Goal: Task Accomplishment & Management: Use online tool/utility

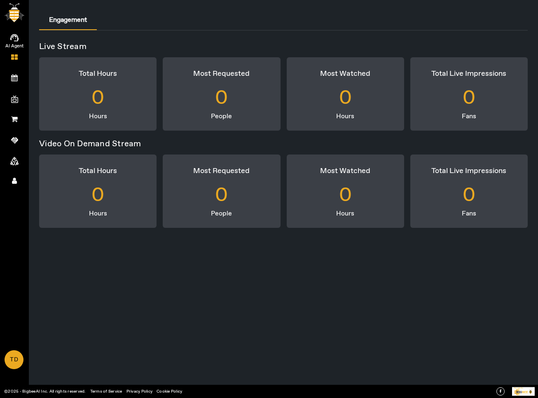
click at [19, 41] on span "AI Agent" at bounding box center [15, 46] width 48 height 12
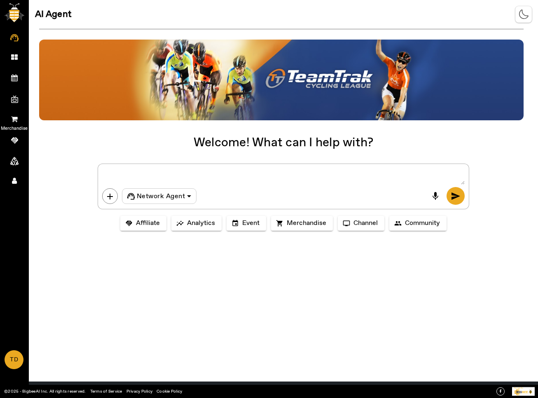
click at [14, 117] on icon at bounding box center [14, 118] width 7 height 7
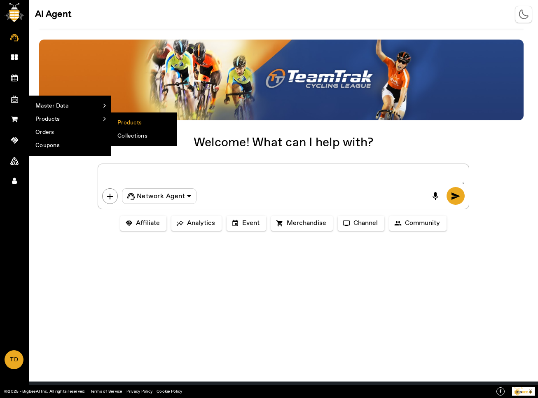
click at [130, 124] on li "Products" at bounding box center [143, 122] width 65 height 13
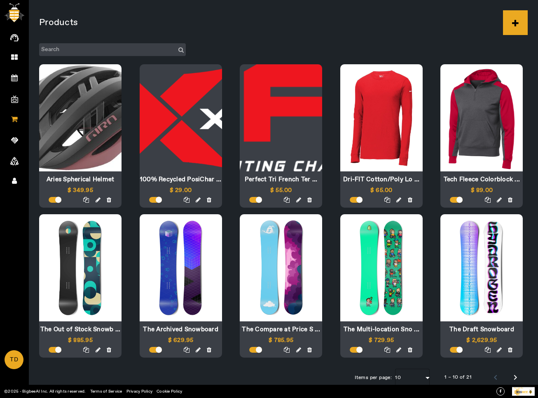
scroll to position [7, 0]
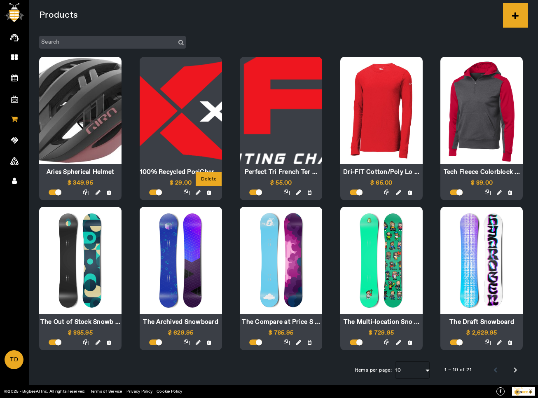
click at [210, 191] on icon at bounding box center [209, 193] width 5 height 6
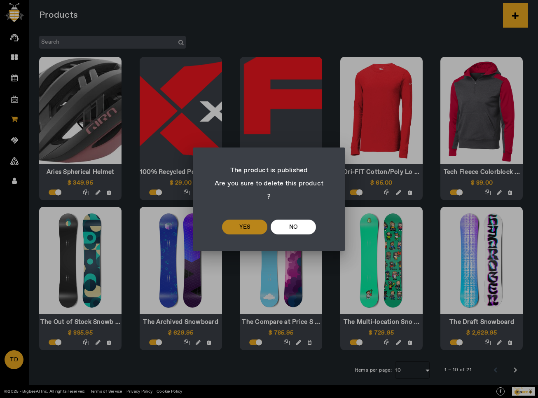
click at [248, 222] on span "yes" at bounding box center [244, 227] width 11 height 10
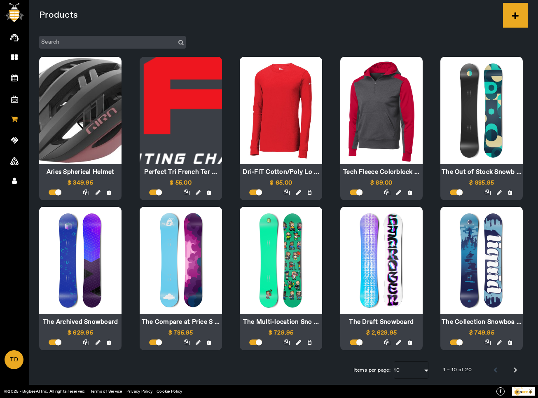
click at [211, 192] on div at bounding box center [175, 192] width 82 height 9
click at [209, 192] on icon at bounding box center [209, 193] width 5 height 6
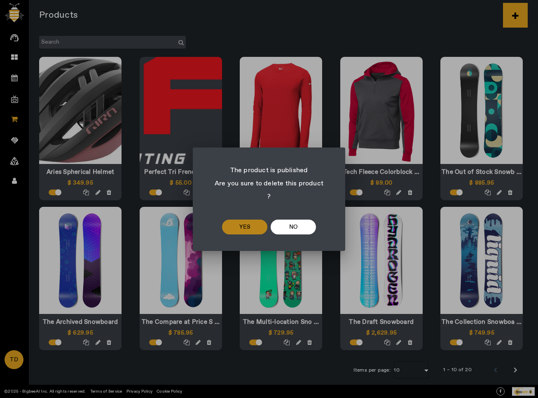
click at [253, 217] on span at bounding box center [244, 227] width 45 height 20
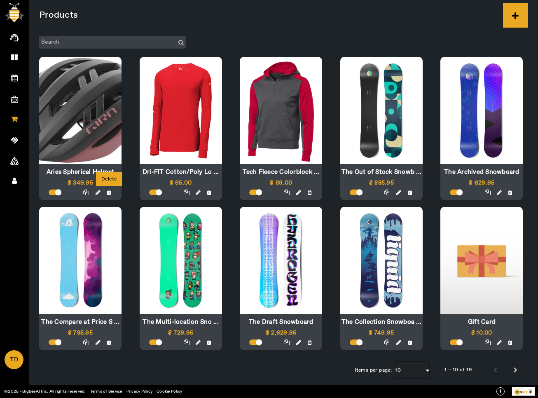
click at [109, 192] on icon at bounding box center [109, 193] width 5 height 6
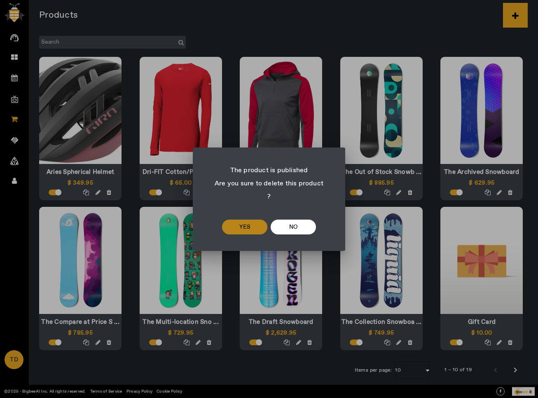
click at [239, 225] on span at bounding box center [244, 227] width 45 height 20
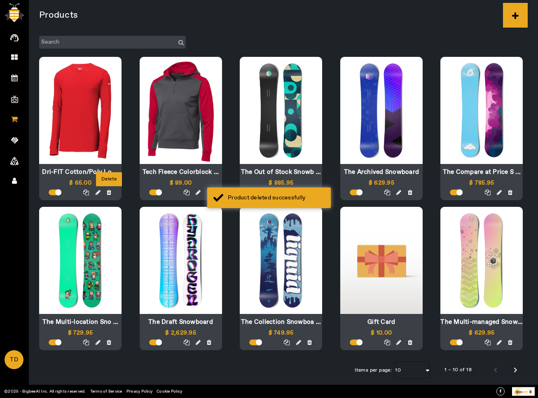
click at [106, 186] on div "Delete" at bounding box center [109, 179] width 26 height 14
click at [111, 193] on div at bounding box center [74, 192] width 82 height 9
click at [108, 193] on icon at bounding box center [109, 193] width 5 height 6
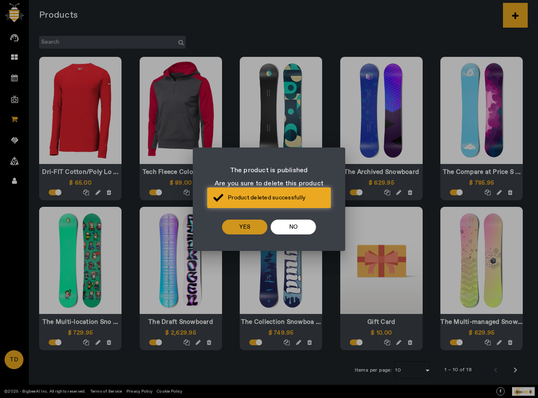
click at [231, 221] on span at bounding box center [244, 227] width 45 height 20
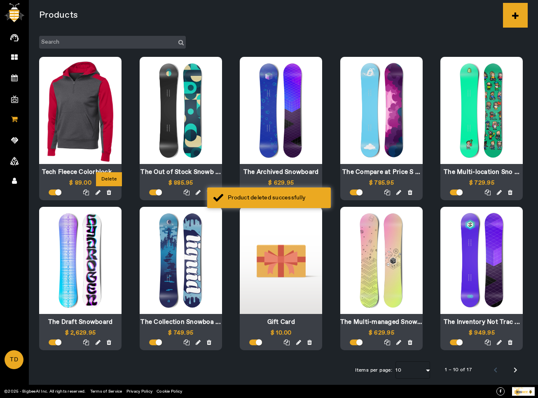
click at [109, 192] on icon at bounding box center [109, 193] width 5 height 6
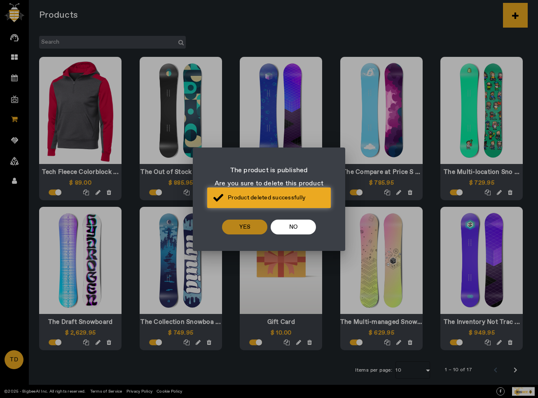
click at [227, 217] on span at bounding box center [244, 227] width 45 height 20
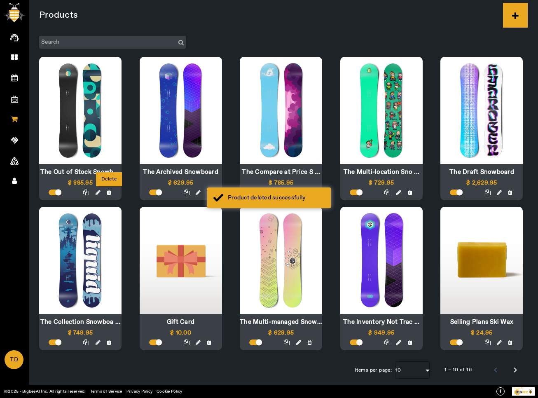
click at [107, 194] on icon at bounding box center [109, 193] width 5 height 6
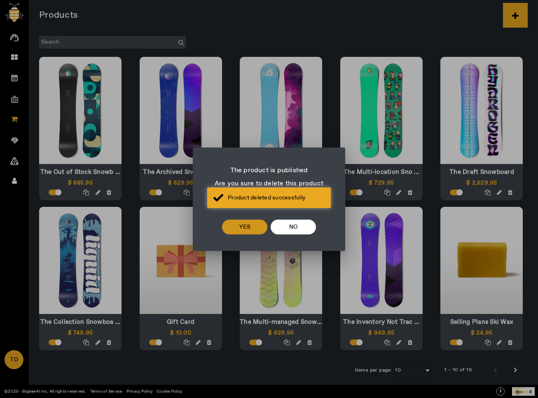
click at [223, 226] on span at bounding box center [244, 227] width 45 height 20
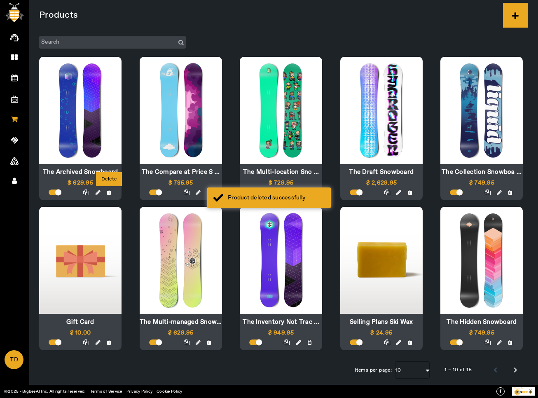
click at [110, 195] on icon at bounding box center [109, 193] width 5 height 6
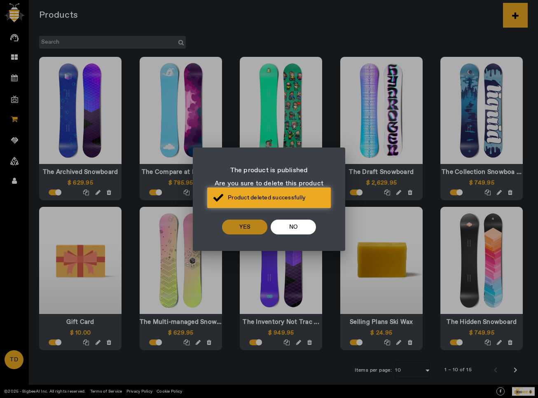
click at [239, 229] on span at bounding box center [244, 227] width 45 height 20
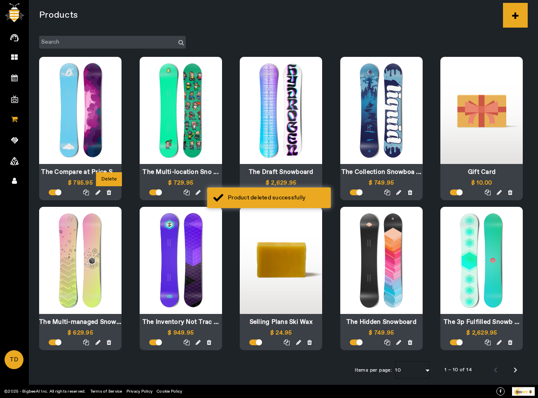
click at [108, 195] on icon at bounding box center [109, 193] width 5 height 6
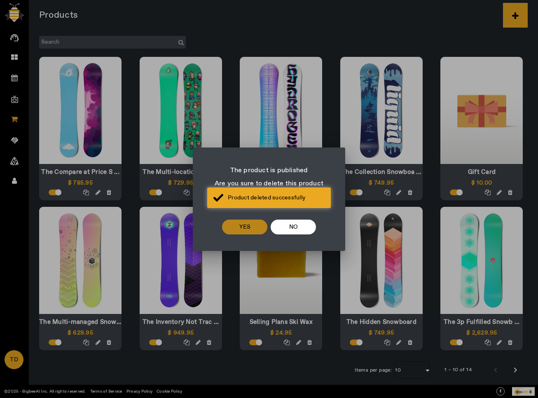
click at [244, 222] on span "yes" at bounding box center [244, 227] width 11 height 10
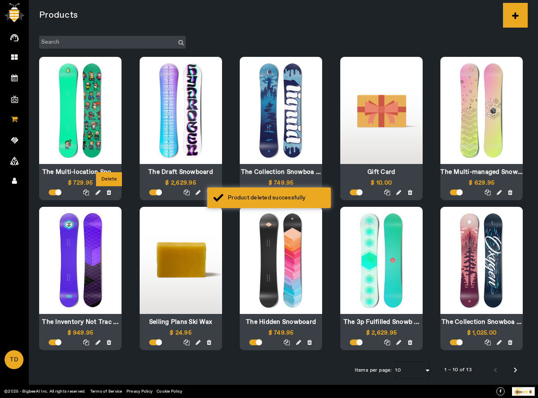
click at [109, 195] on icon at bounding box center [109, 193] width 5 height 6
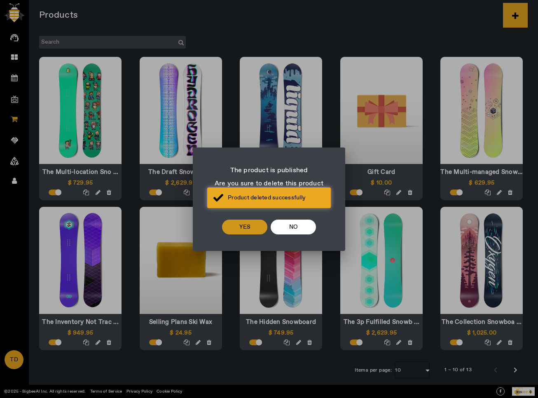
click at [253, 221] on span at bounding box center [244, 227] width 45 height 20
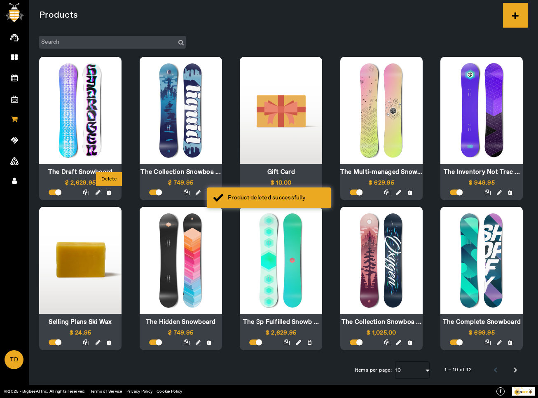
drag, startPoint x: 113, startPoint y: 191, endPoint x: 108, endPoint y: 193, distance: 5.6
click at [108, 193] on div at bounding box center [74, 192] width 82 height 9
click at [108, 193] on icon at bounding box center [109, 193] width 5 height 6
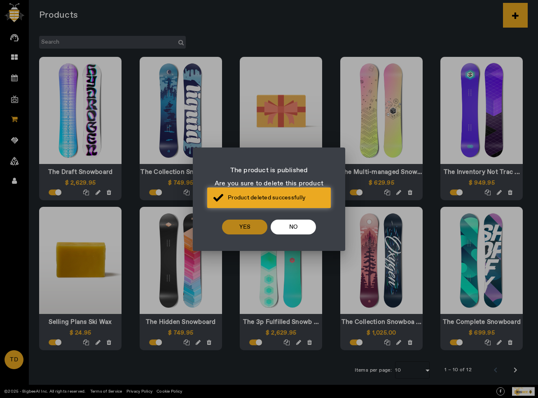
click at [247, 225] on span "yes" at bounding box center [244, 227] width 11 height 10
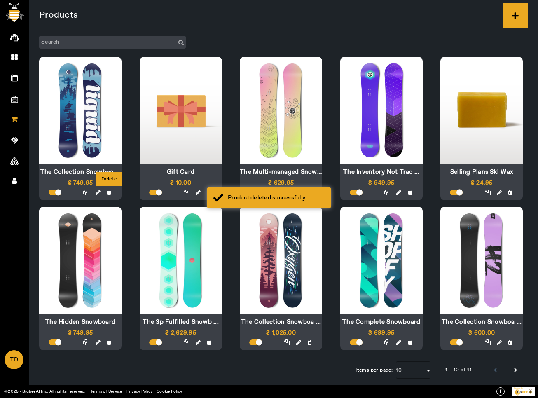
click at [108, 193] on icon at bounding box center [109, 193] width 5 height 6
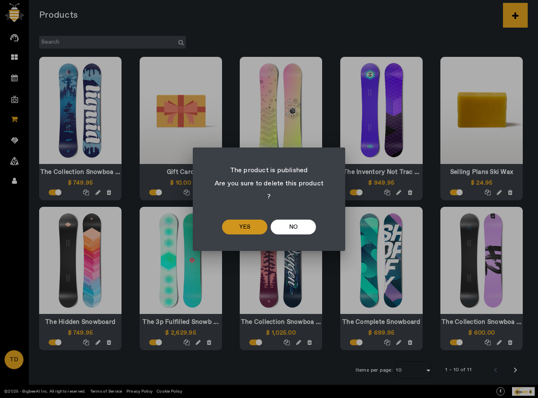
click at [251, 222] on span at bounding box center [244, 227] width 45 height 20
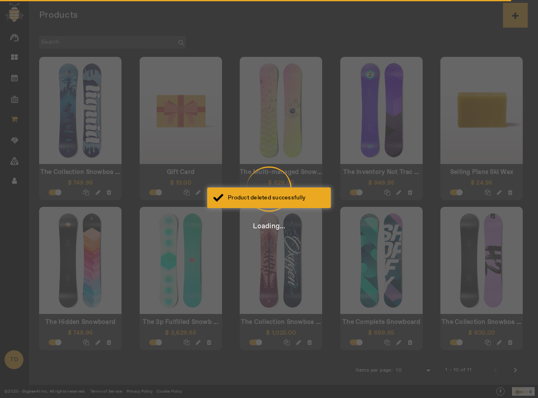
scroll to position [0, 0]
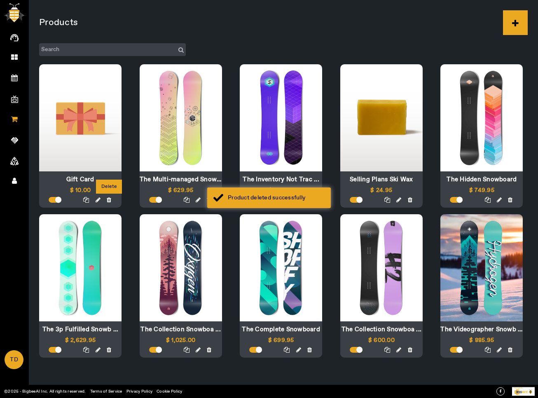
click at [109, 201] on icon at bounding box center [109, 200] width 5 height 6
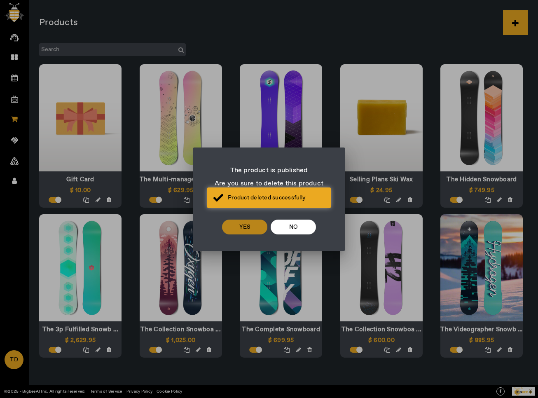
click at [249, 226] on span at bounding box center [244, 227] width 45 height 20
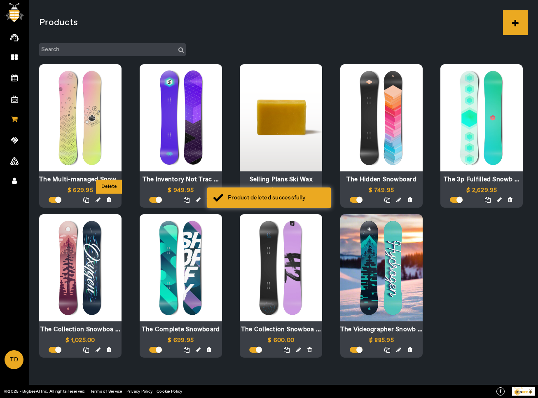
click at [110, 200] on icon at bounding box center [109, 200] width 5 height 6
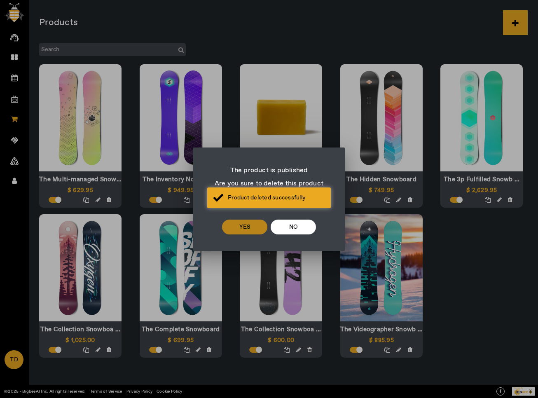
click at [245, 222] on span "yes" at bounding box center [244, 227] width 11 height 10
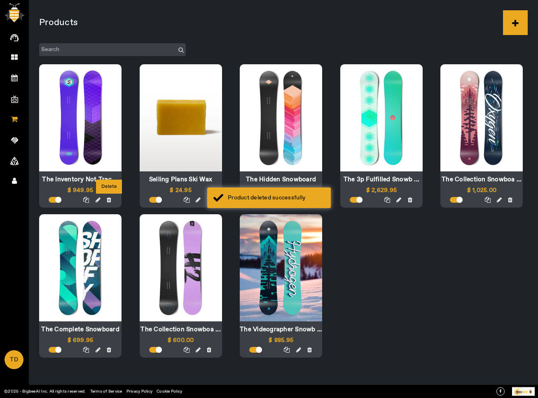
click at [110, 201] on icon at bounding box center [109, 200] width 5 height 6
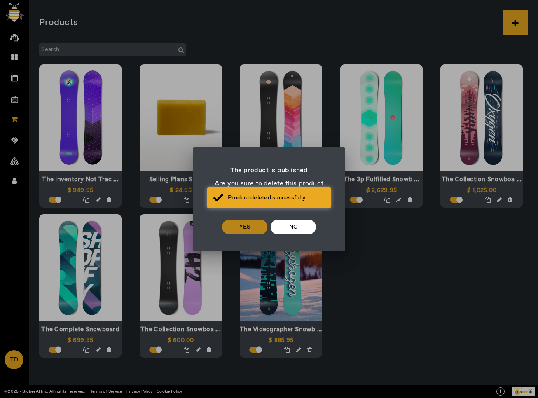
click at [239, 222] on span "yes" at bounding box center [244, 227] width 11 height 10
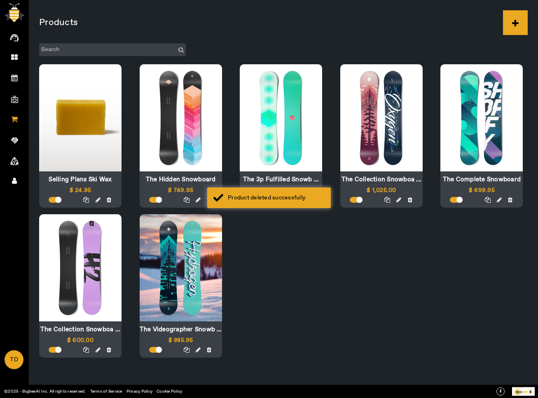
click at [0, 0] on app-root "AI Agent Dashboard My Events Create Event All Events Upcoming Events My Channel…" at bounding box center [0, 0] width 0 height 0
click at [110, 202] on icon at bounding box center [109, 200] width 5 height 6
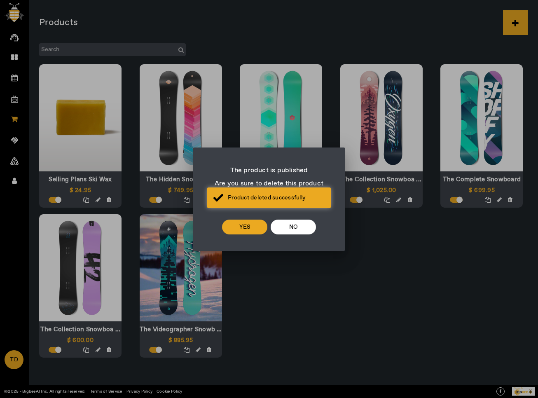
click at [246, 232] on div "yes No" at bounding box center [269, 229] width 133 height 27
click at [239, 222] on span "yes" at bounding box center [244, 227] width 11 height 10
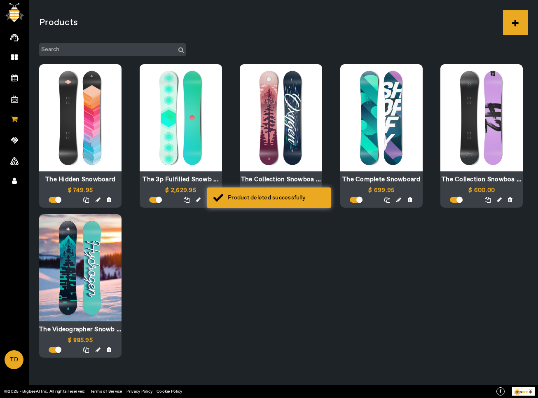
click at [0, 0] on app-root "AI Agent Dashboard My Events Create Event All Events Upcoming Events My Channel…" at bounding box center [0, 0] width 0 height 0
click at [111, 201] on div at bounding box center [74, 199] width 82 height 9
click at [105, 196] on div at bounding box center [74, 199] width 82 height 9
click at [108, 199] on icon at bounding box center [109, 200] width 5 height 6
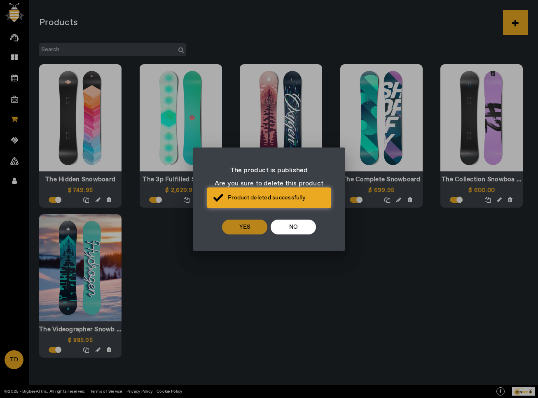
click at [248, 224] on span "yes" at bounding box center [244, 227] width 11 height 10
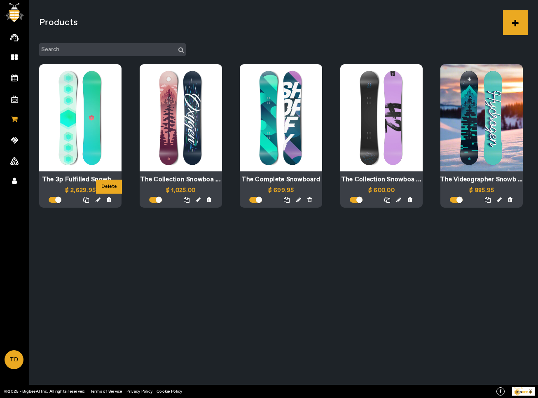
click at [108, 201] on icon at bounding box center [109, 200] width 5 height 6
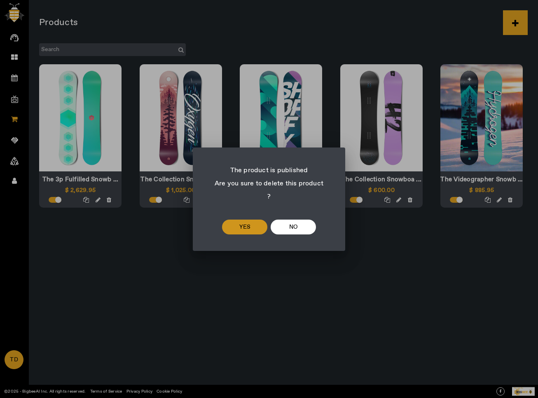
click at [232, 223] on span at bounding box center [244, 227] width 45 height 20
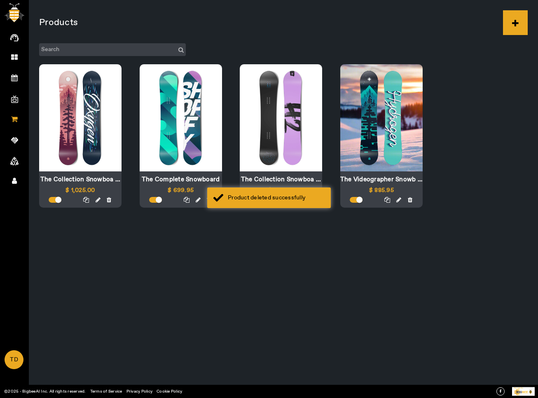
click at [233, 282] on div "Products The Collection Snowboa ... $1,025.00 The Complete Snowboard $699.95 Th…" at bounding box center [283, 199] width 509 height 398
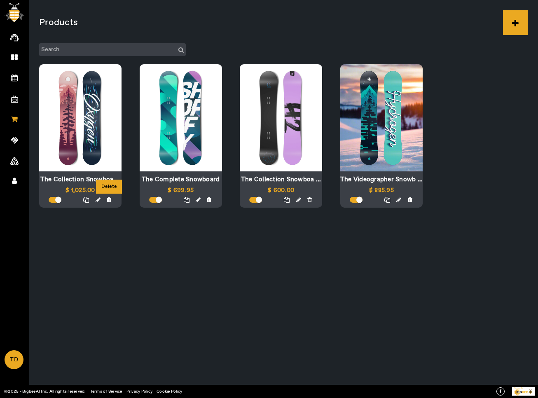
click at [109, 198] on icon at bounding box center [109, 200] width 5 height 6
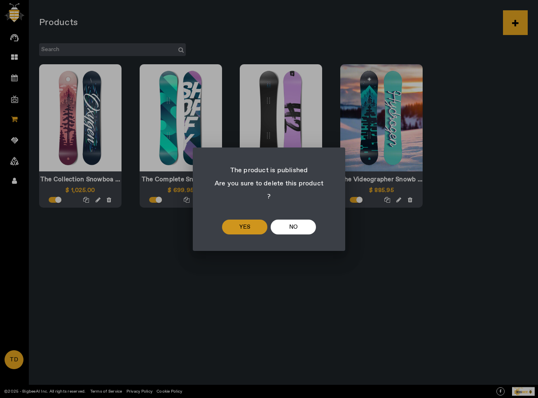
click at [230, 217] on span at bounding box center [244, 227] width 45 height 20
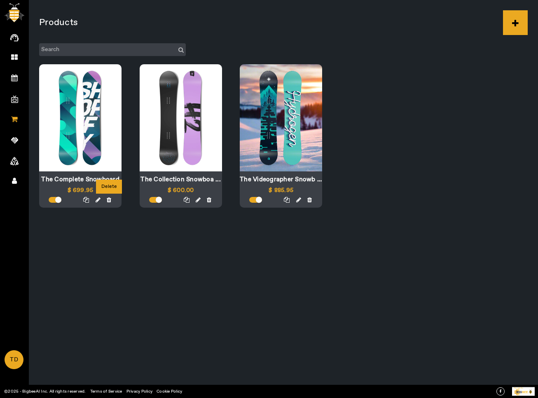
click at [109, 201] on icon at bounding box center [109, 200] width 5 height 6
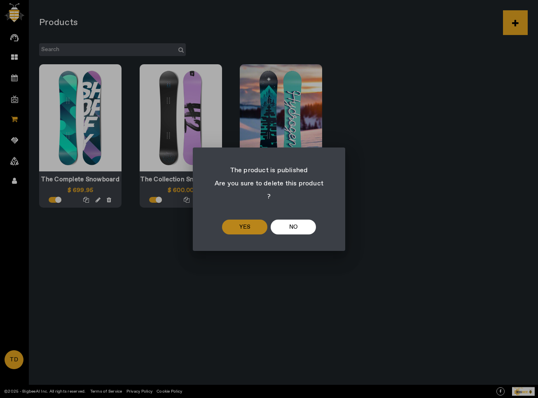
click at [226, 221] on span at bounding box center [244, 227] width 45 height 20
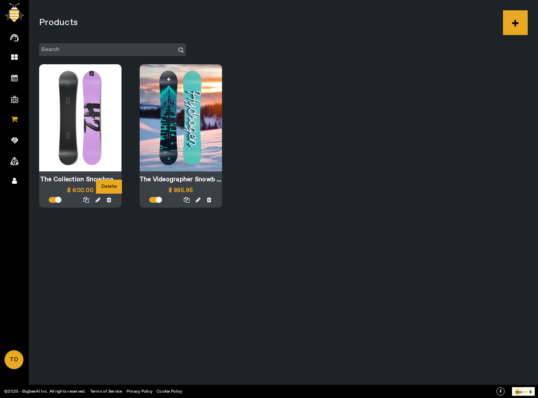
click at [110, 199] on icon at bounding box center [109, 200] width 5 height 6
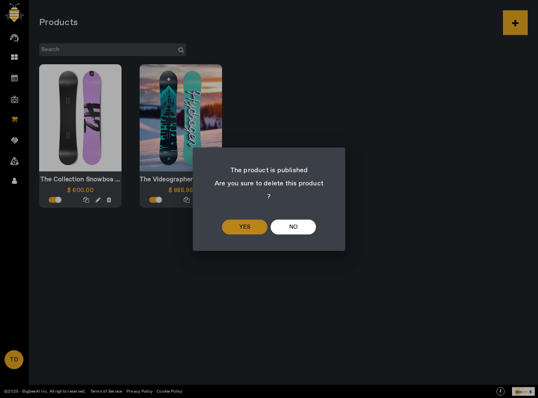
click at [245, 222] on span "yes" at bounding box center [244, 227] width 11 height 10
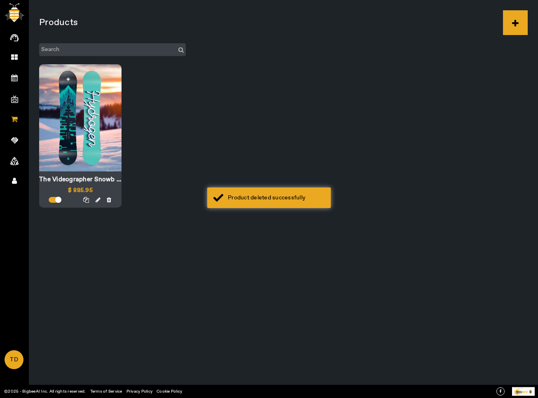
click at [112, 197] on div at bounding box center [74, 199] width 82 height 9
click at [110, 200] on icon at bounding box center [109, 200] width 5 height 6
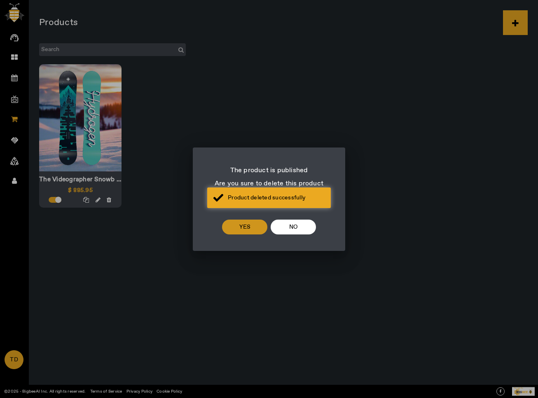
click at [251, 218] on span at bounding box center [244, 227] width 45 height 20
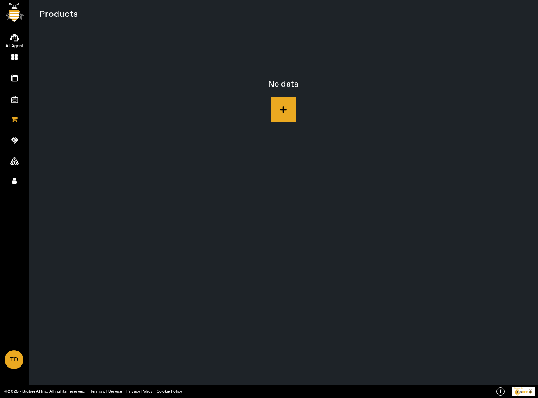
click at [16, 39] on icon at bounding box center [14, 37] width 8 height 9
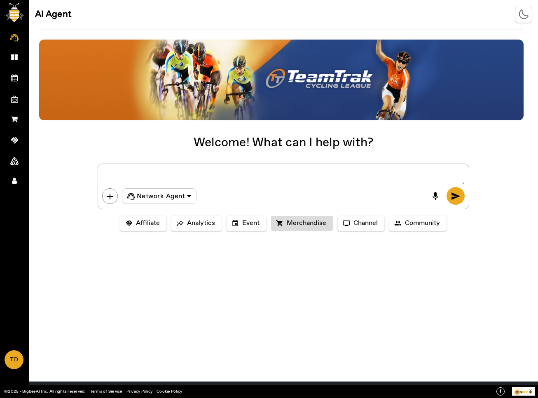
click at [306, 221] on span "Merchandise" at bounding box center [307, 223] width 40 height 8
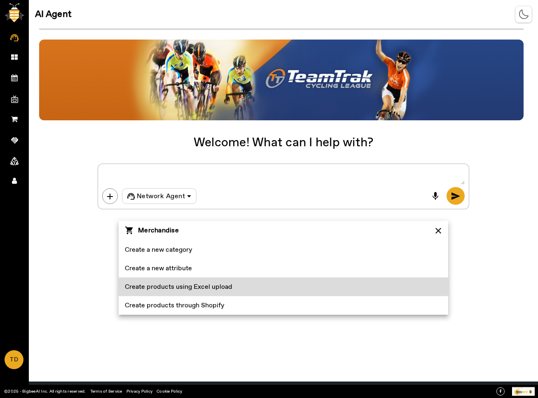
click at [215, 282] on span "Create products using Excel upload" at bounding box center [179, 287] width 108 height 10
type textarea "Create products using Excel upload"
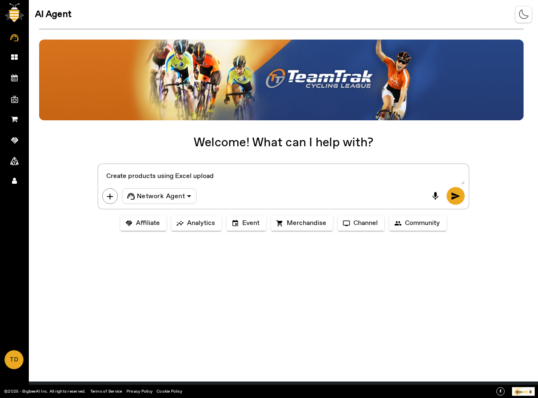
click at [249, 176] on textarea at bounding box center [283, 176] width 363 height 16
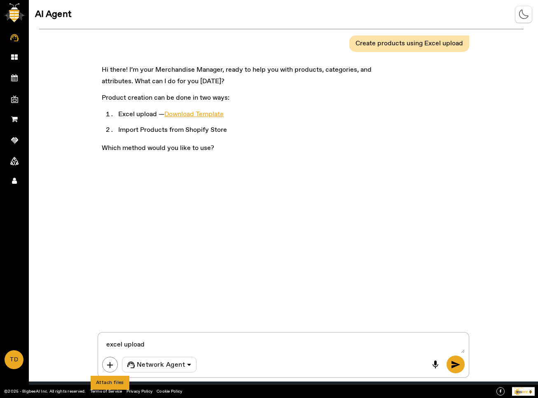
type textarea "excel upload"
click at [110, 364] on span "add" at bounding box center [110, 365] width 10 height 10
click at [158, 350] on textarea at bounding box center [283, 345] width 363 height 16
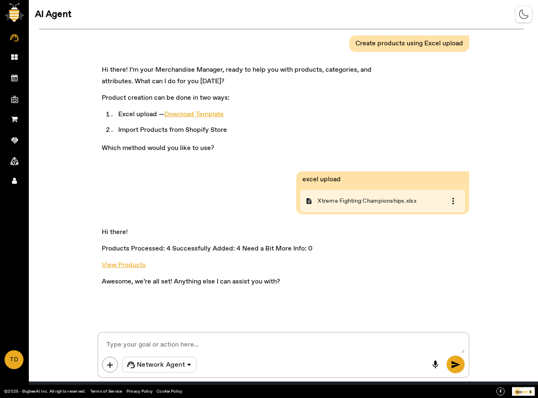
click at [142, 342] on textarea at bounding box center [283, 345] width 363 height 16
type textarea "upload products from shopify store"
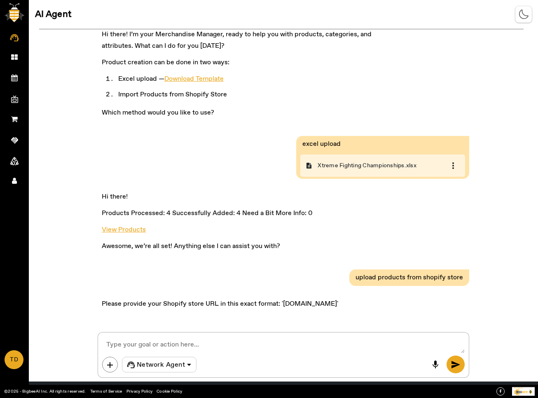
scroll to position [39, 0]
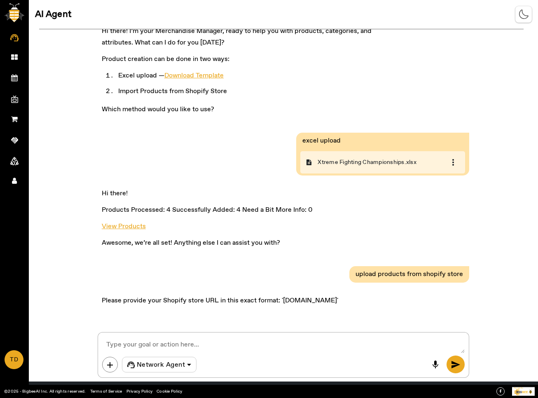
paste textarea "[DOMAIN_NAME]"
type textarea "[DOMAIN_NAME]"
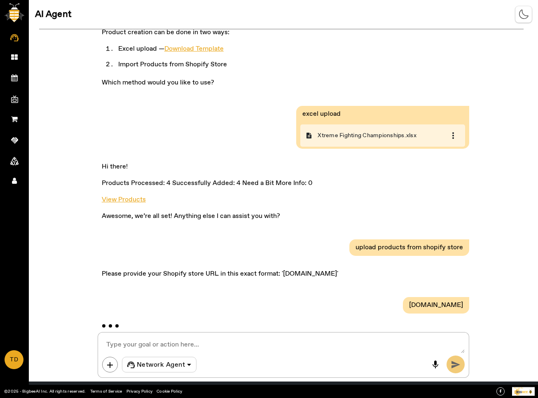
scroll to position [66, 0]
paste textarea "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"
type textarea "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"
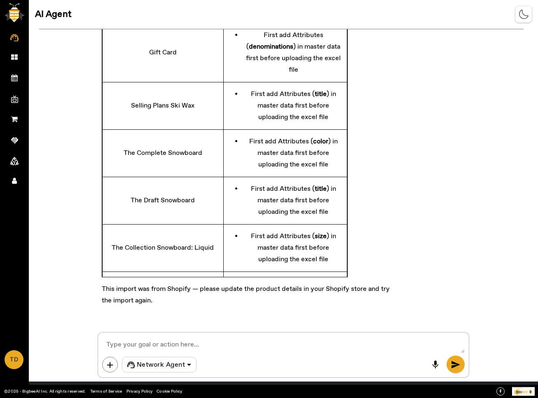
scroll to position [375, 0]
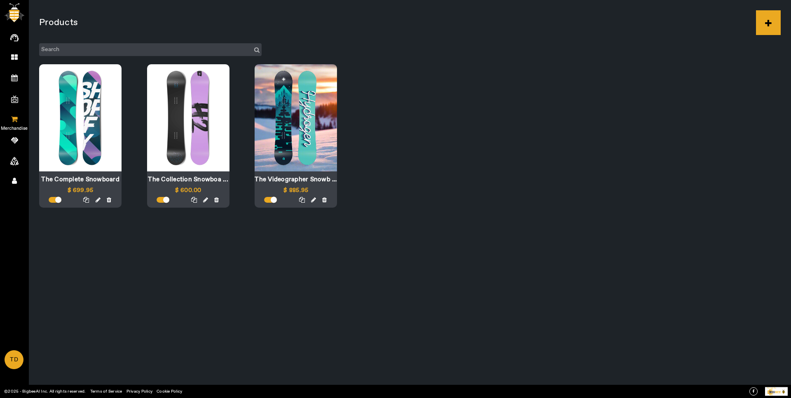
click at [15, 117] on icon at bounding box center [14, 118] width 7 height 7
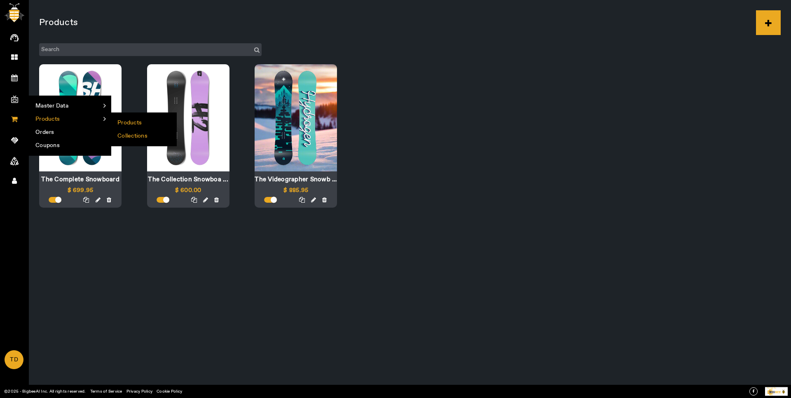
click at [132, 141] on li "Collections" at bounding box center [143, 135] width 65 height 13
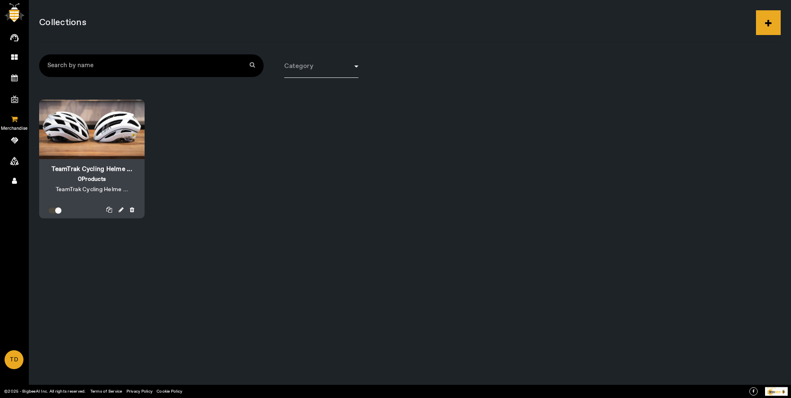
click at [12, 119] on icon at bounding box center [14, 118] width 7 height 7
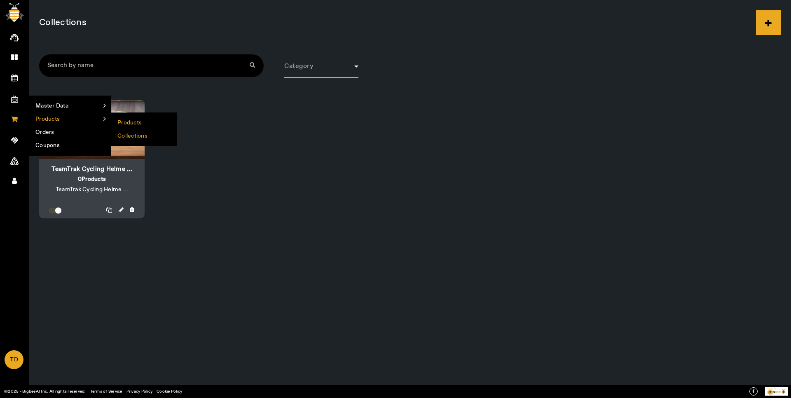
click at [126, 124] on li "Products" at bounding box center [143, 122] width 65 height 13
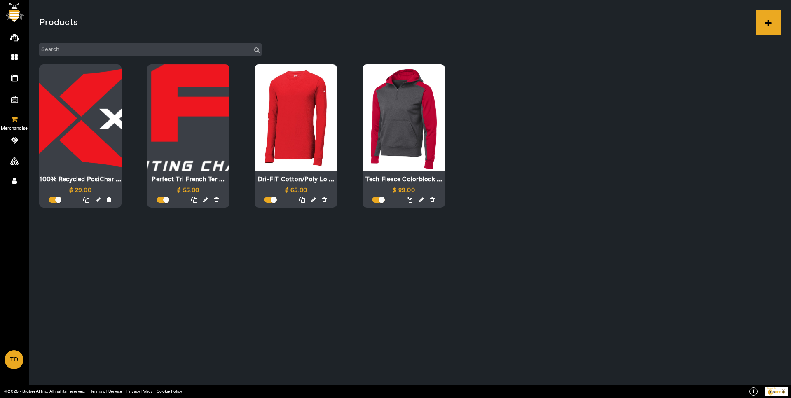
click at [18, 122] on span "Merchandise" at bounding box center [15, 128] width 48 height 12
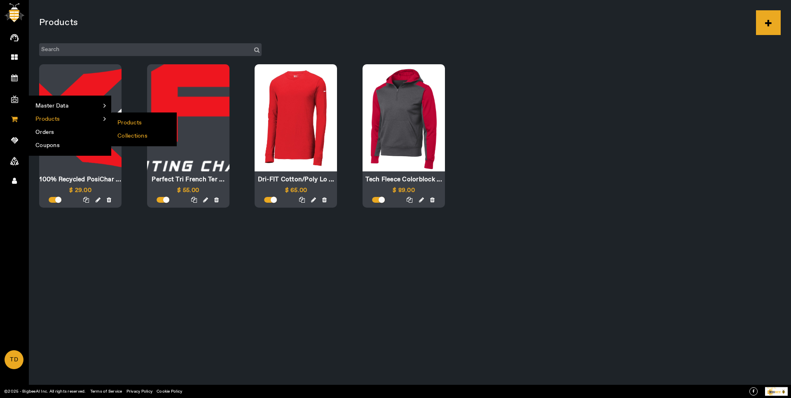
click at [127, 134] on li "Collections" at bounding box center [143, 135] width 65 height 13
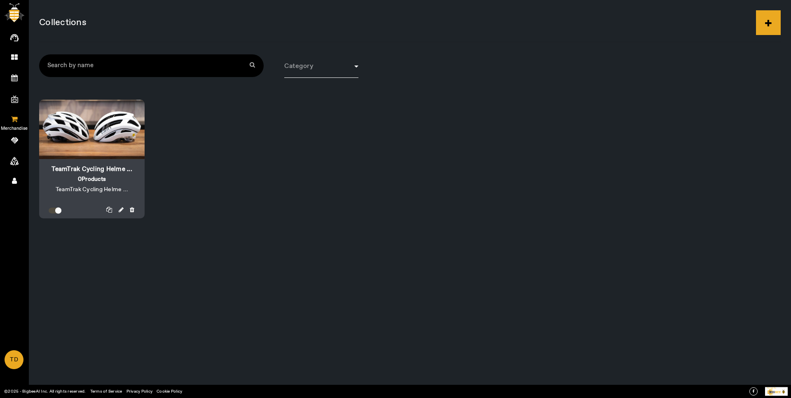
click at [5, 121] on link "Merchandise" at bounding box center [14, 118] width 29 height 21
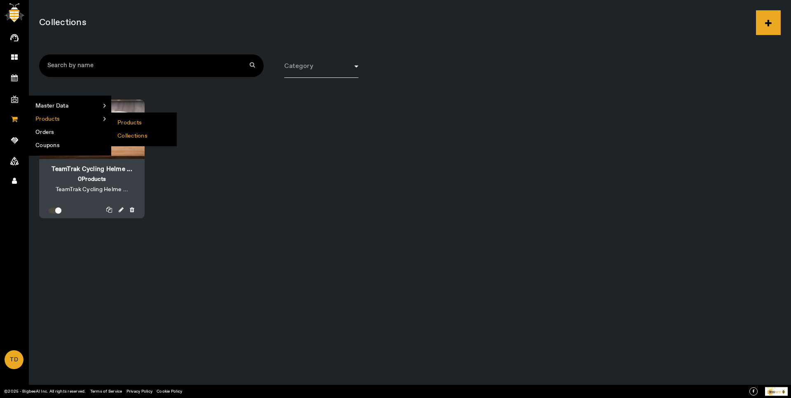
click at [137, 122] on li "Products" at bounding box center [143, 122] width 65 height 13
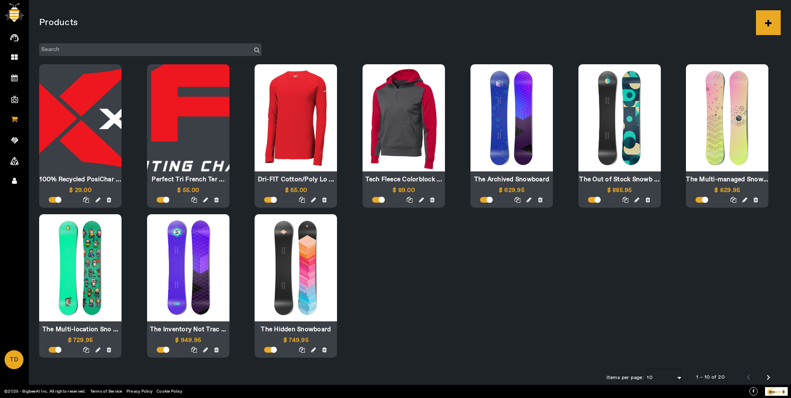
click at [455, 244] on div "100% Recycled PosiChar ... $29.00 Perfect Tri French Ter ... $55.00 Dri-FIT Cot…" at bounding box center [410, 210] width 742 height 293
